Goal: Information Seeking & Learning: Learn about a topic

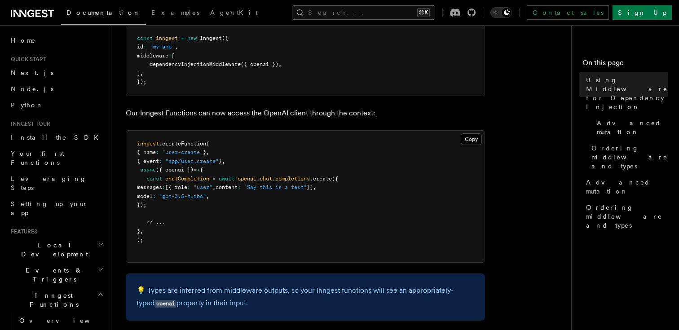
click at [357, 9] on button "Search... ⌘K" at bounding box center [363, 12] width 143 height 14
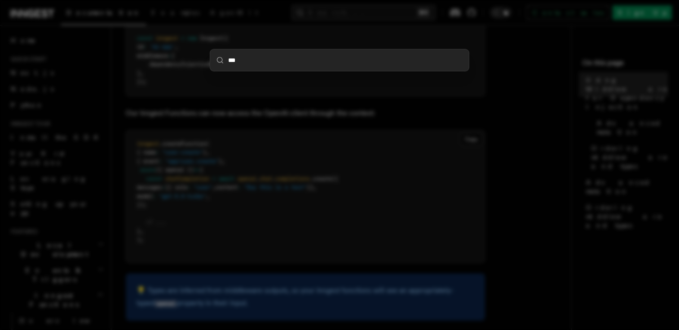
type input "****"
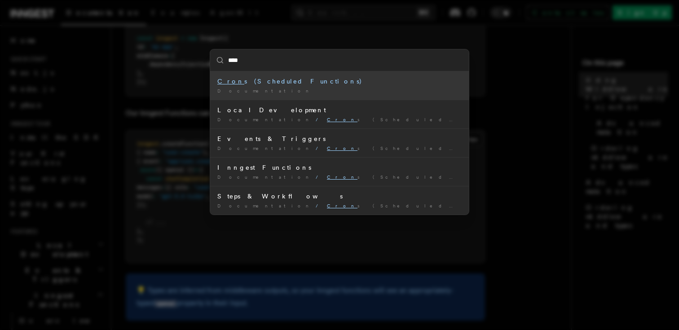
click at [314, 87] on li "Cron s (Scheduled Functions) Documentation /" at bounding box center [339, 85] width 259 height 28
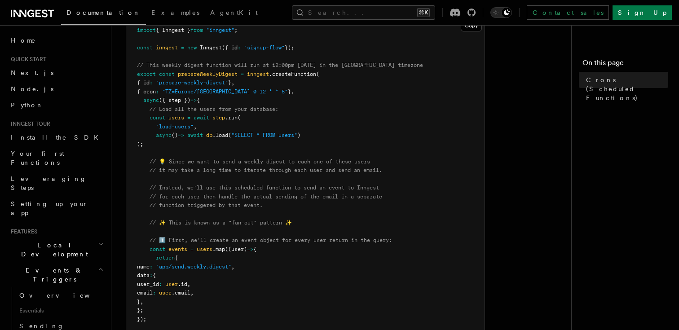
scroll to position [185, 0]
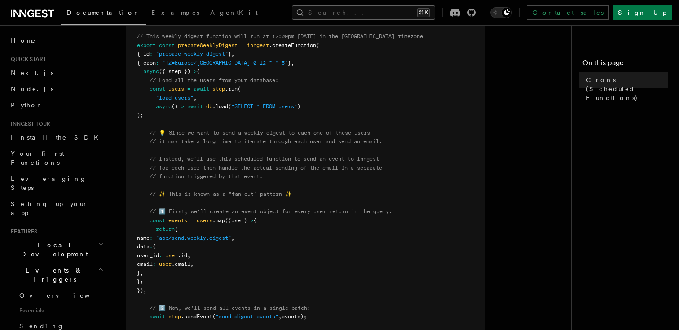
click at [350, 10] on button "Search... ⌘K" at bounding box center [363, 12] width 143 height 14
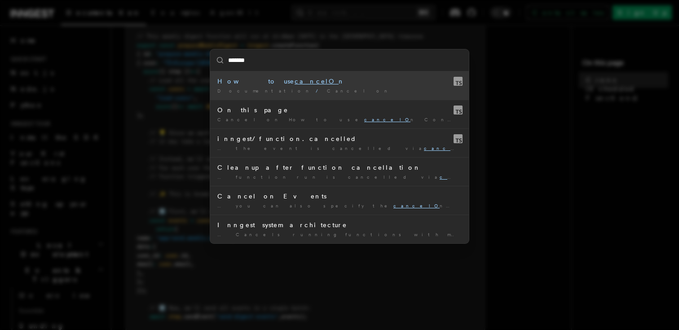
type input "******"
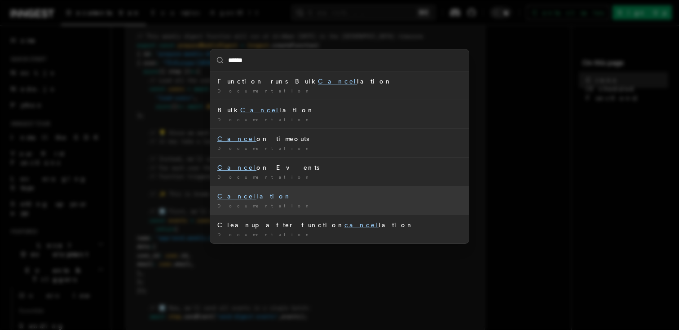
click at [286, 197] on div "Cancel lation" at bounding box center [339, 196] width 244 height 9
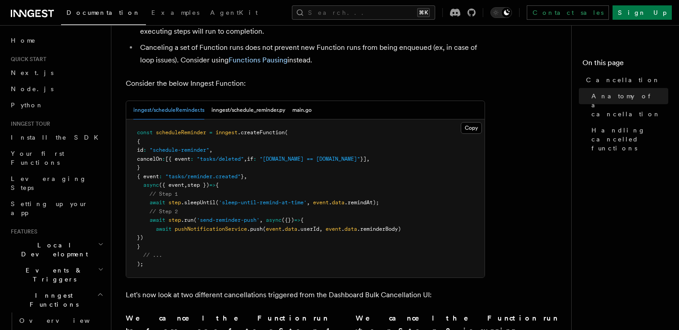
scroll to position [420, 0]
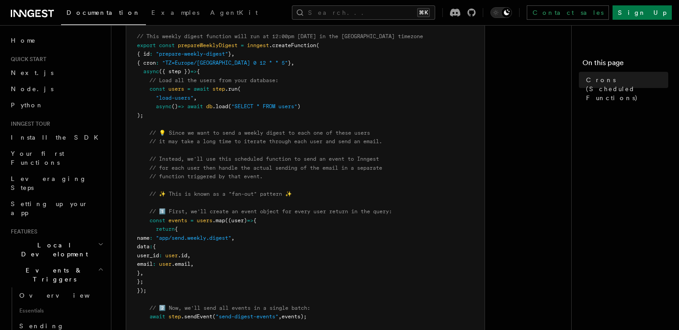
scroll to position [286, 0]
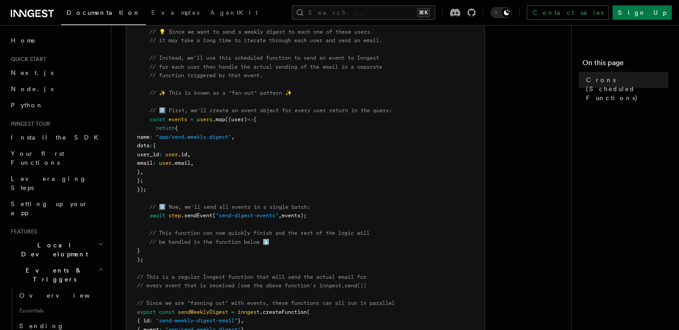
drag, startPoint x: 316, startPoint y: 216, endPoint x: 150, endPoint y: 216, distance: 165.2
click at [150, 216] on pre "import { Inngest } from "inngest" ; const inngest = new Inngest ({ id : "signup…" at bounding box center [305, 163] width 358 height 552
copy span "await step .sendEvent ( "send-digest-events" , events);"
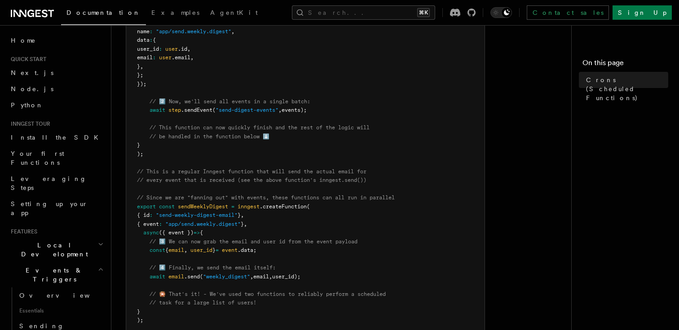
scroll to position [401, 0]
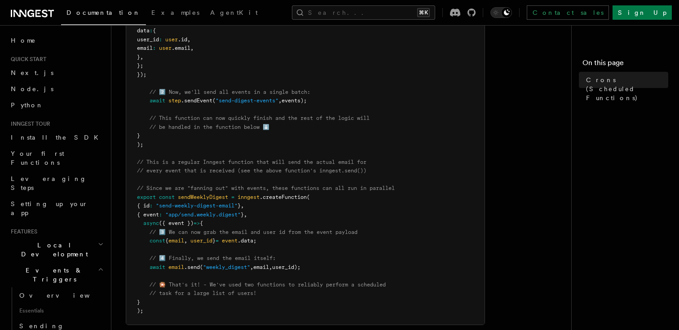
click at [279, 140] on pre "import { Inngest } from "inngest" ; const inngest = new Inngest ({ id : "signup…" at bounding box center [305, 48] width 358 height 552
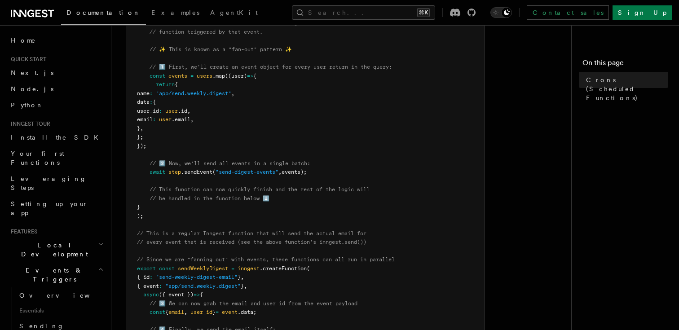
scroll to position [477, 0]
